Goal: Task Accomplishment & Management: Manage account settings

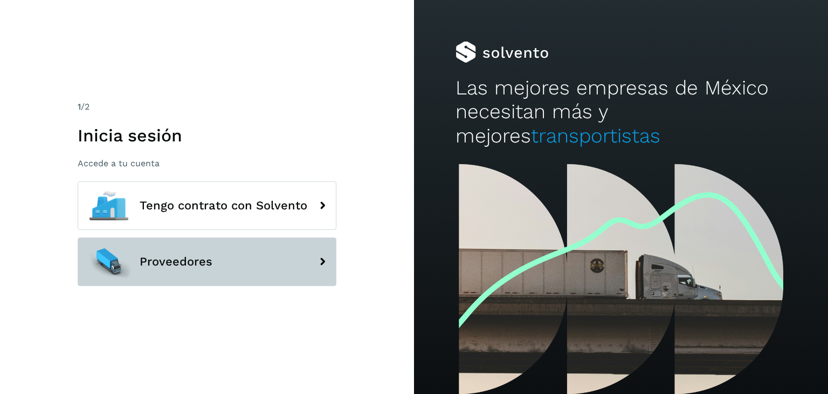
click at [236, 268] on button "Proveedores" at bounding box center [207, 261] width 259 height 49
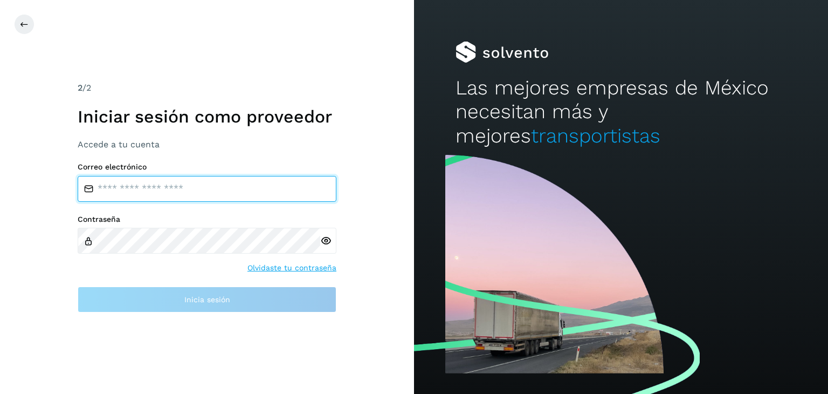
click at [176, 188] on input "email" at bounding box center [207, 189] width 259 height 26
type input "**********"
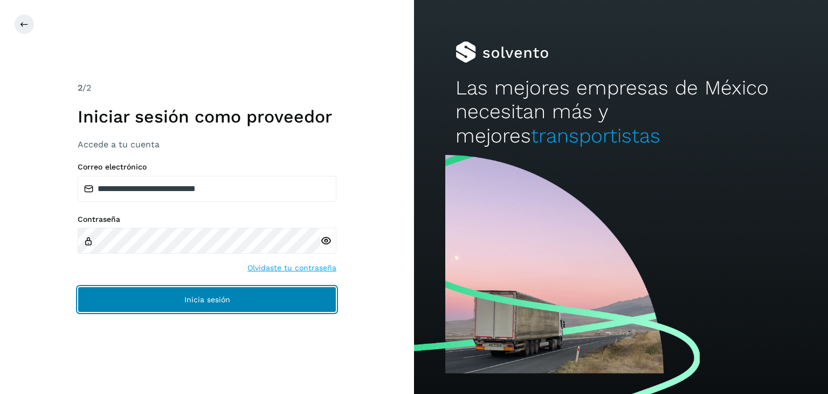
click at [177, 303] on button "Inicia sesión" at bounding box center [207, 299] width 259 height 26
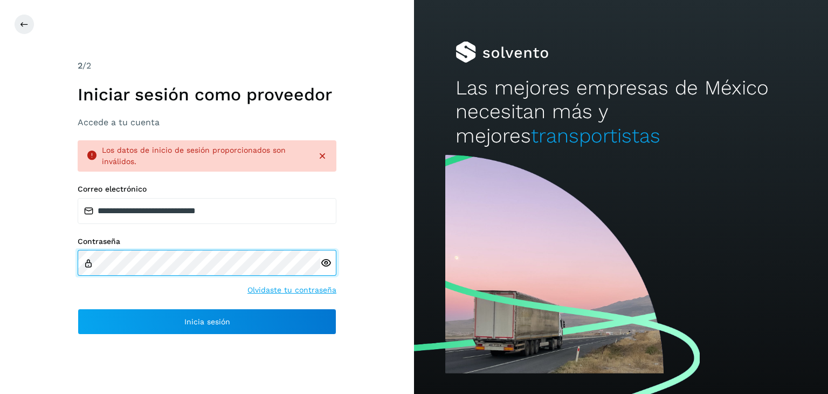
click at [19, 244] on div "**********" at bounding box center [207, 197] width 414 height 394
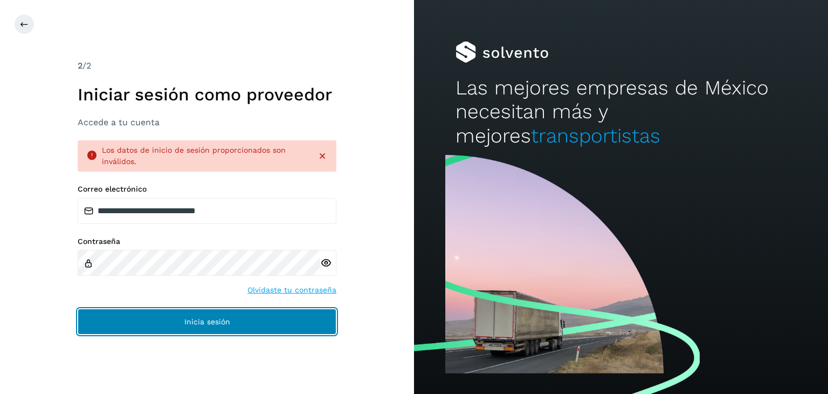
click at [229, 320] on span "Inicia sesión" at bounding box center [207, 322] width 46 height 8
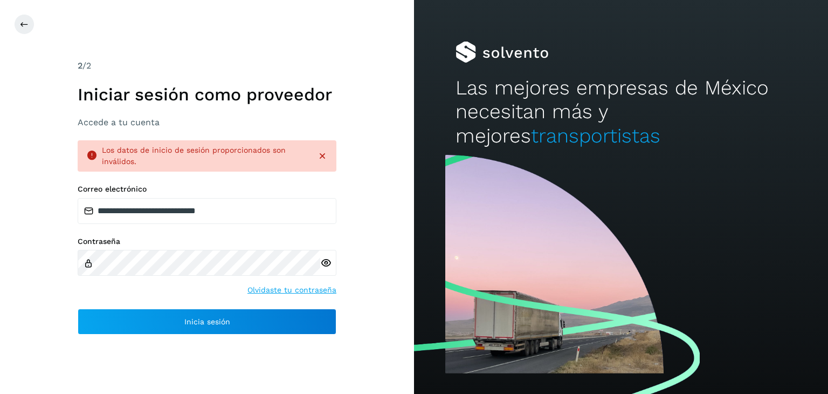
click at [327, 155] on icon at bounding box center [322, 155] width 11 height 11
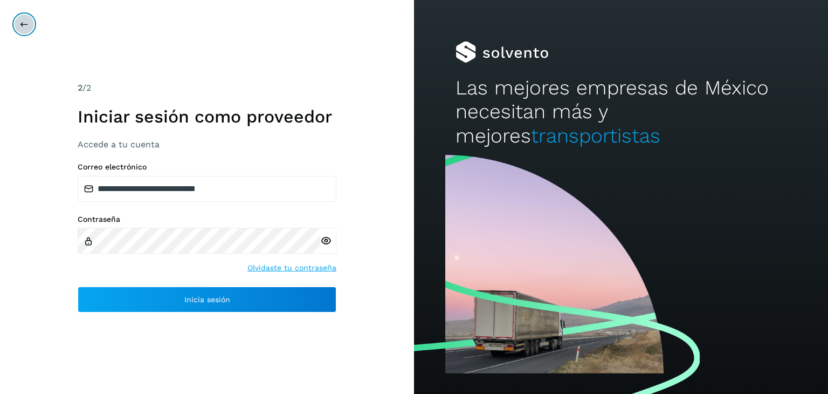
click at [29, 17] on button at bounding box center [24, 24] width 20 height 20
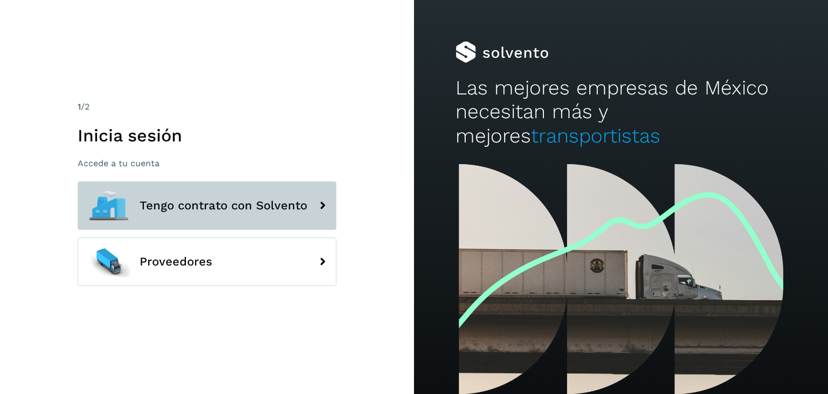
click at [153, 200] on span "Tengo contrato con Solvento" at bounding box center [224, 205] width 168 height 13
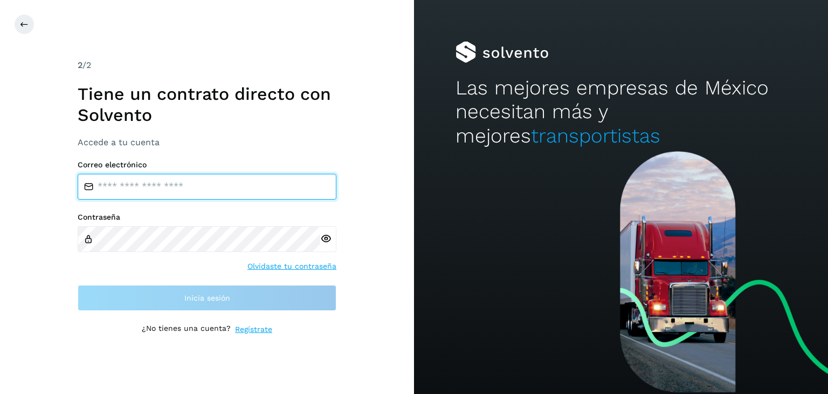
click at [147, 191] on input "email" at bounding box center [207, 187] width 259 height 26
type input "**********"
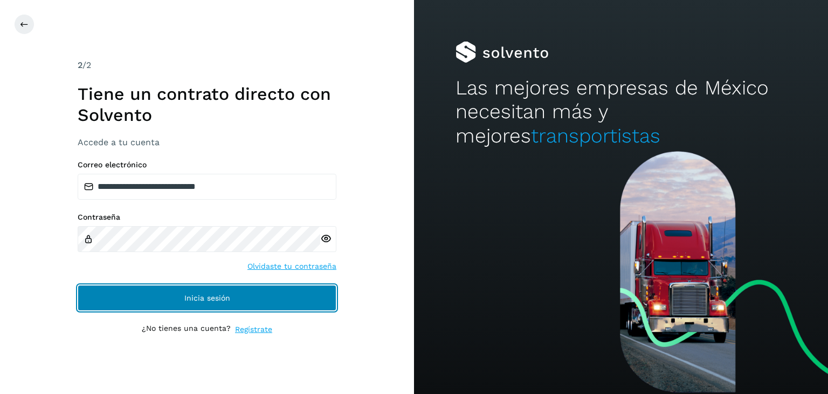
click at [156, 296] on button "Inicia sesión" at bounding box center [207, 298] width 259 height 26
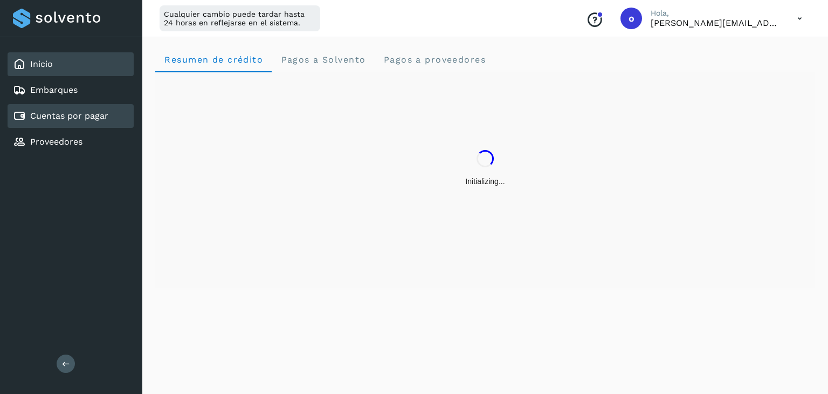
click at [69, 115] on link "Cuentas por pagar" at bounding box center [69, 116] width 78 height 10
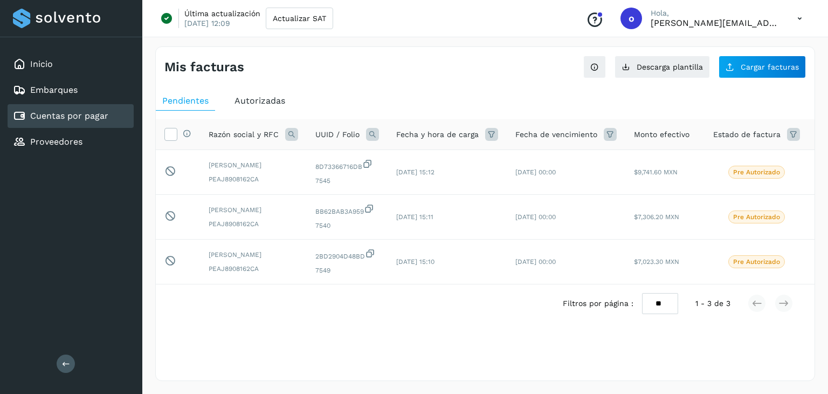
click at [607, 129] on icon at bounding box center [610, 134] width 13 height 13
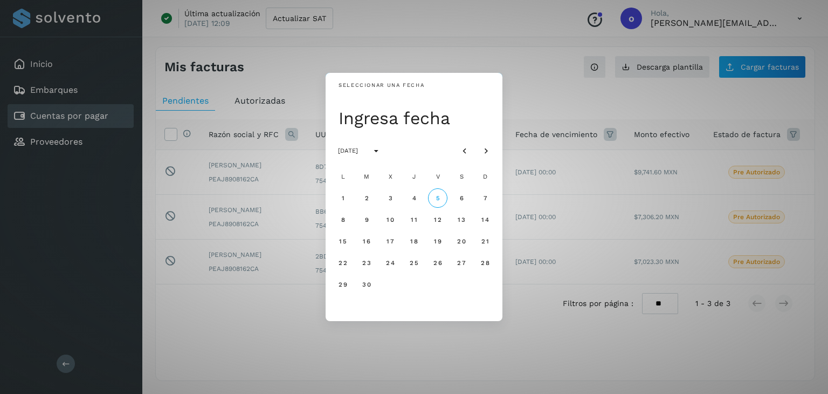
click at [572, 106] on div "Seleccionar una fecha Ingresa fecha [DATE] L M X J V S D 1 2 3 4 5 6 7 8 9 10 1…" at bounding box center [414, 197] width 828 height 394
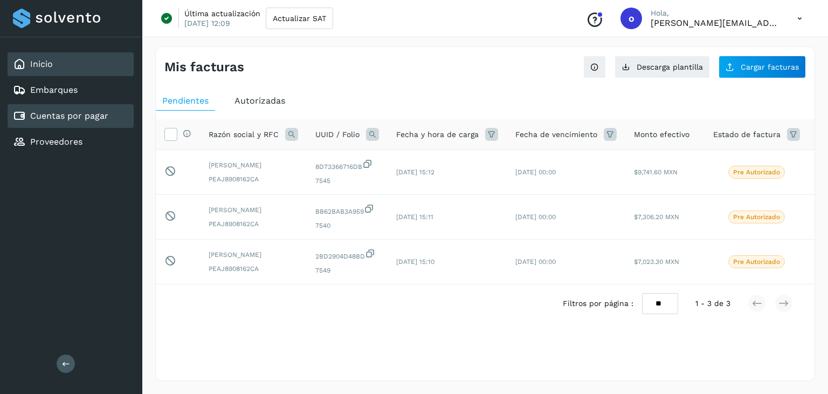
click at [62, 63] on div "Inicio" at bounding box center [71, 64] width 126 height 24
